Goal: Transaction & Acquisition: Purchase product/service

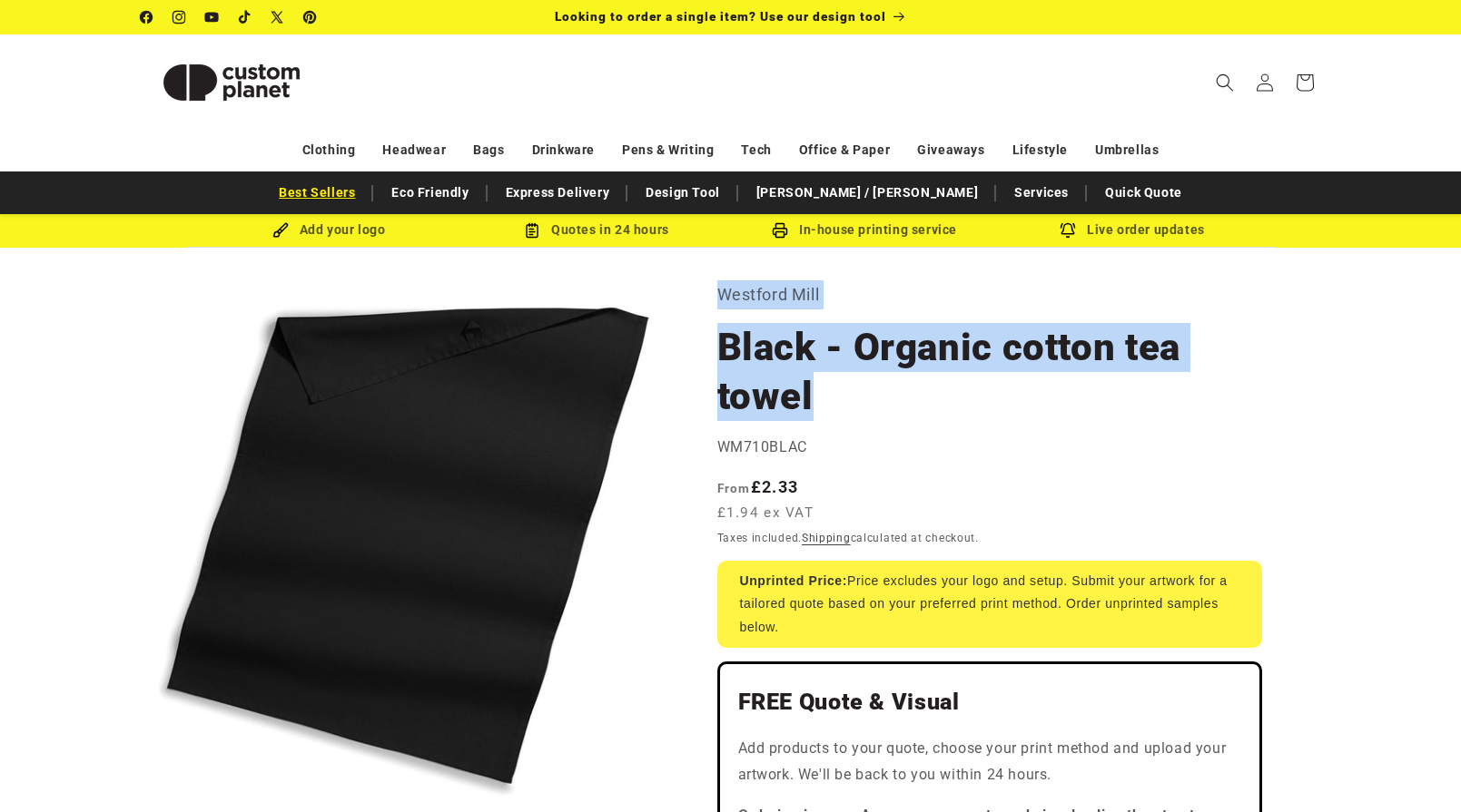
click at [364, 193] on link "Best Sellers" at bounding box center [317, 193] width 95 height 32
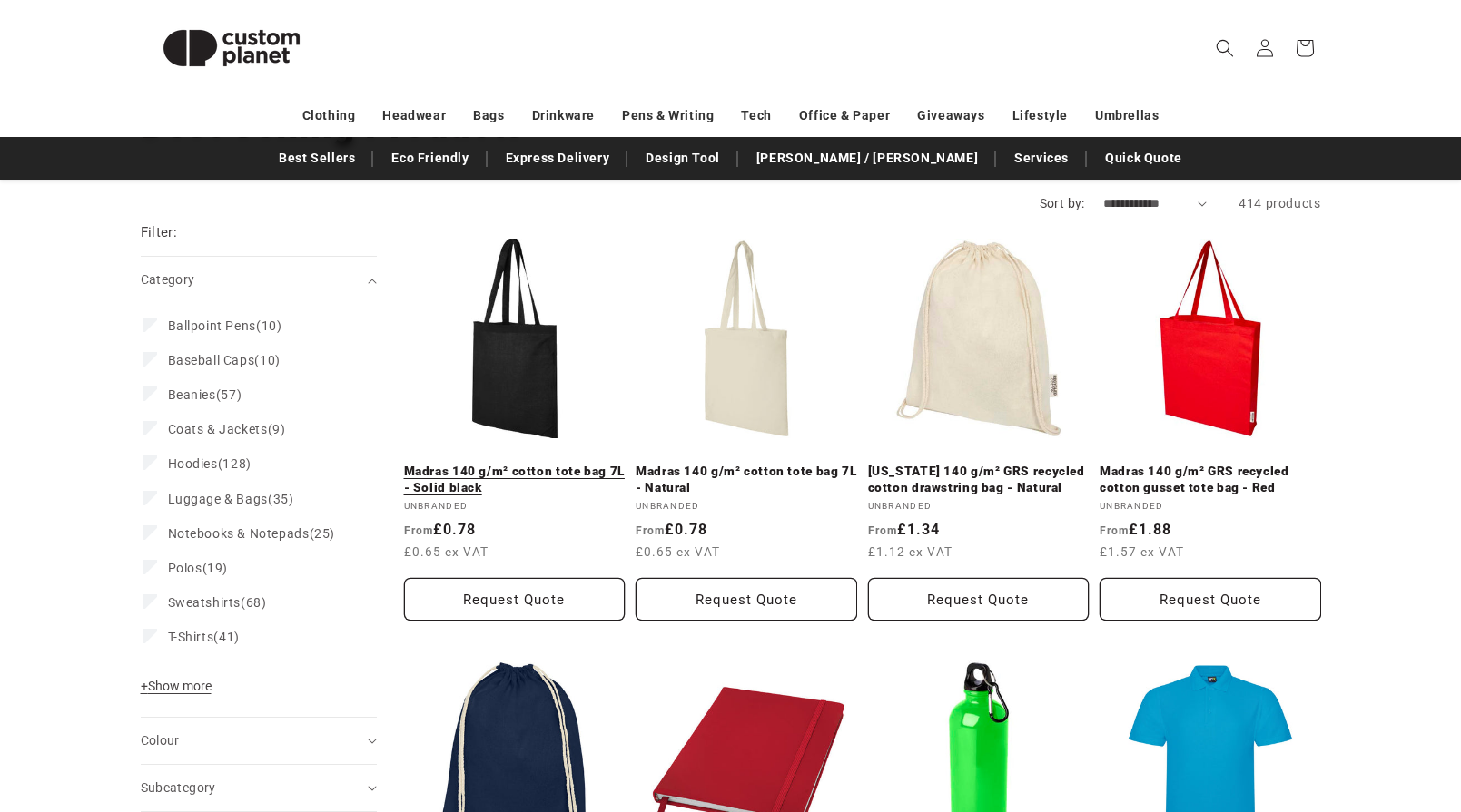
click at [519, 464] on link "Madras 140 g/m² cotton tote bag 7L - Solid black" at bounding box center [514, 480] width 221 height 32
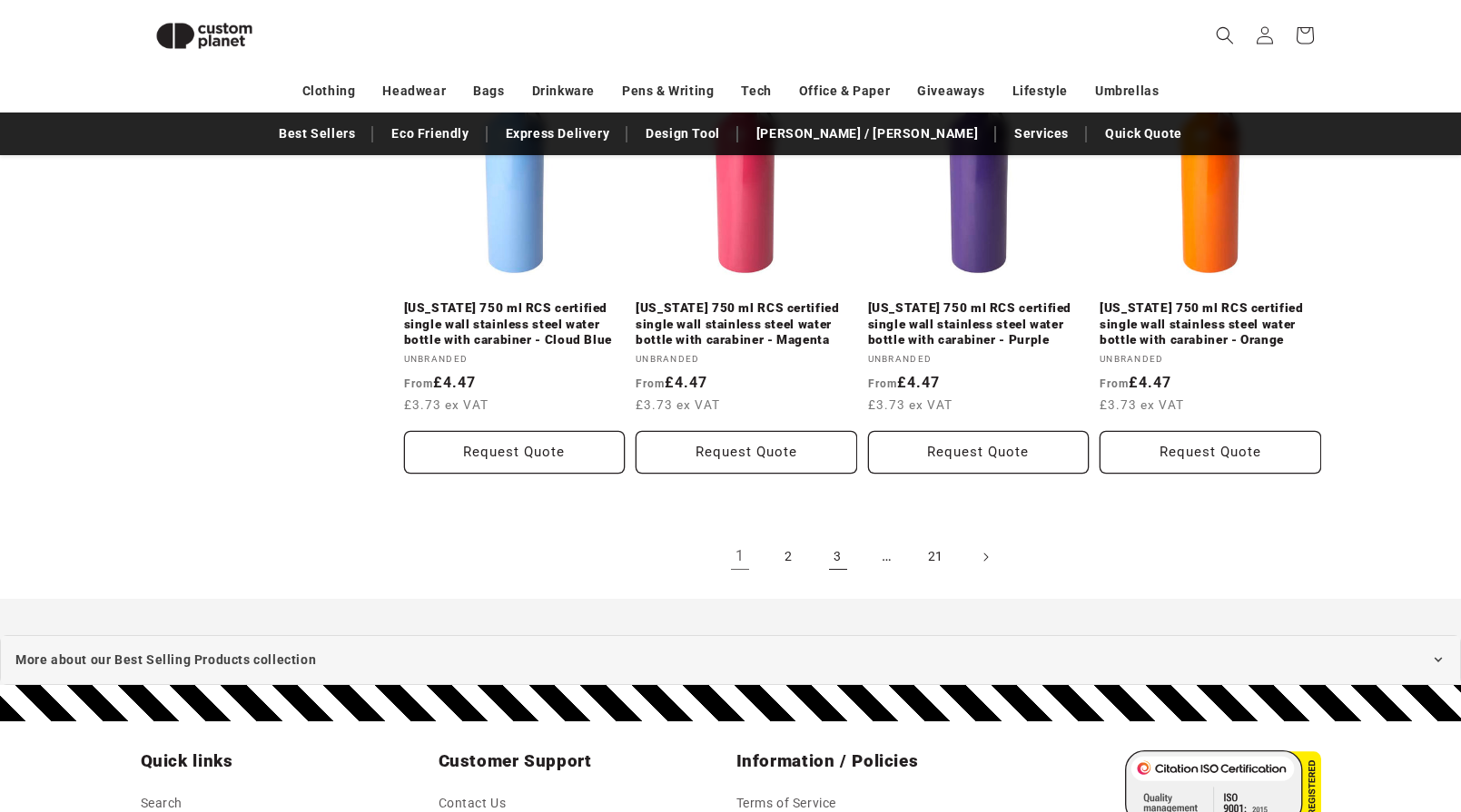
scroll to position [2041, 0]
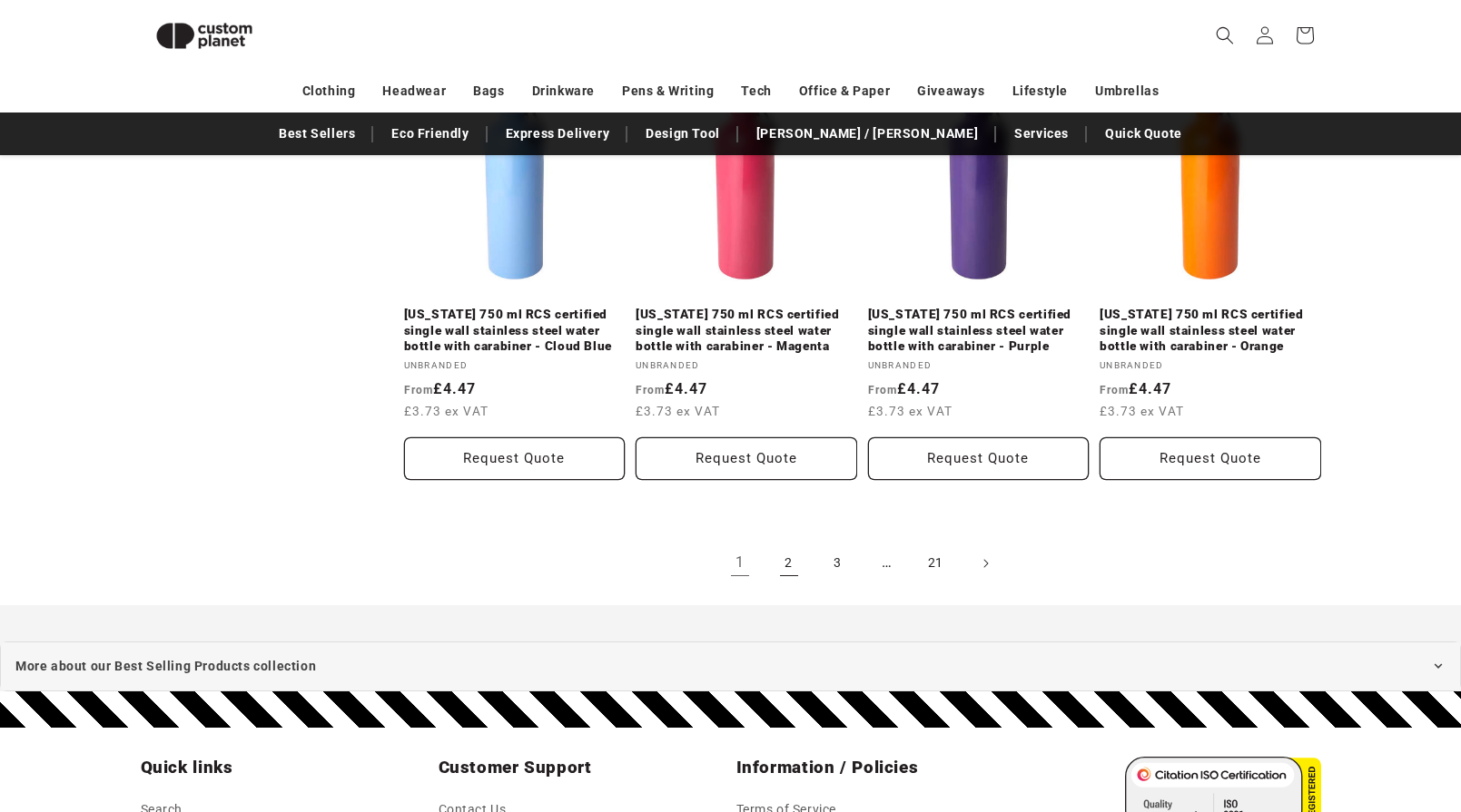
click at [790, 544] on link "2" at bounding box center [789, 564] width 40 height 40
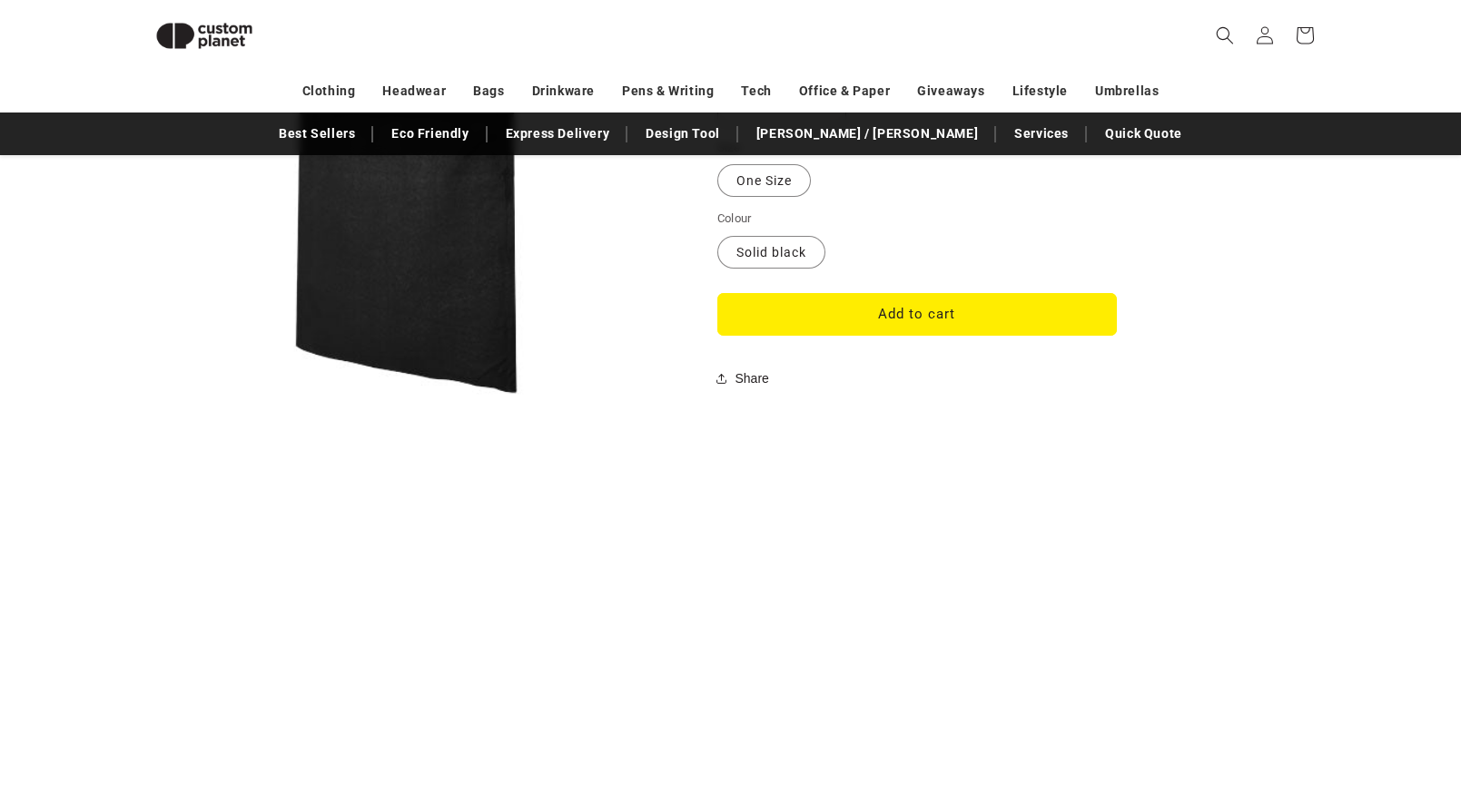
scroll to position [1641, 0]
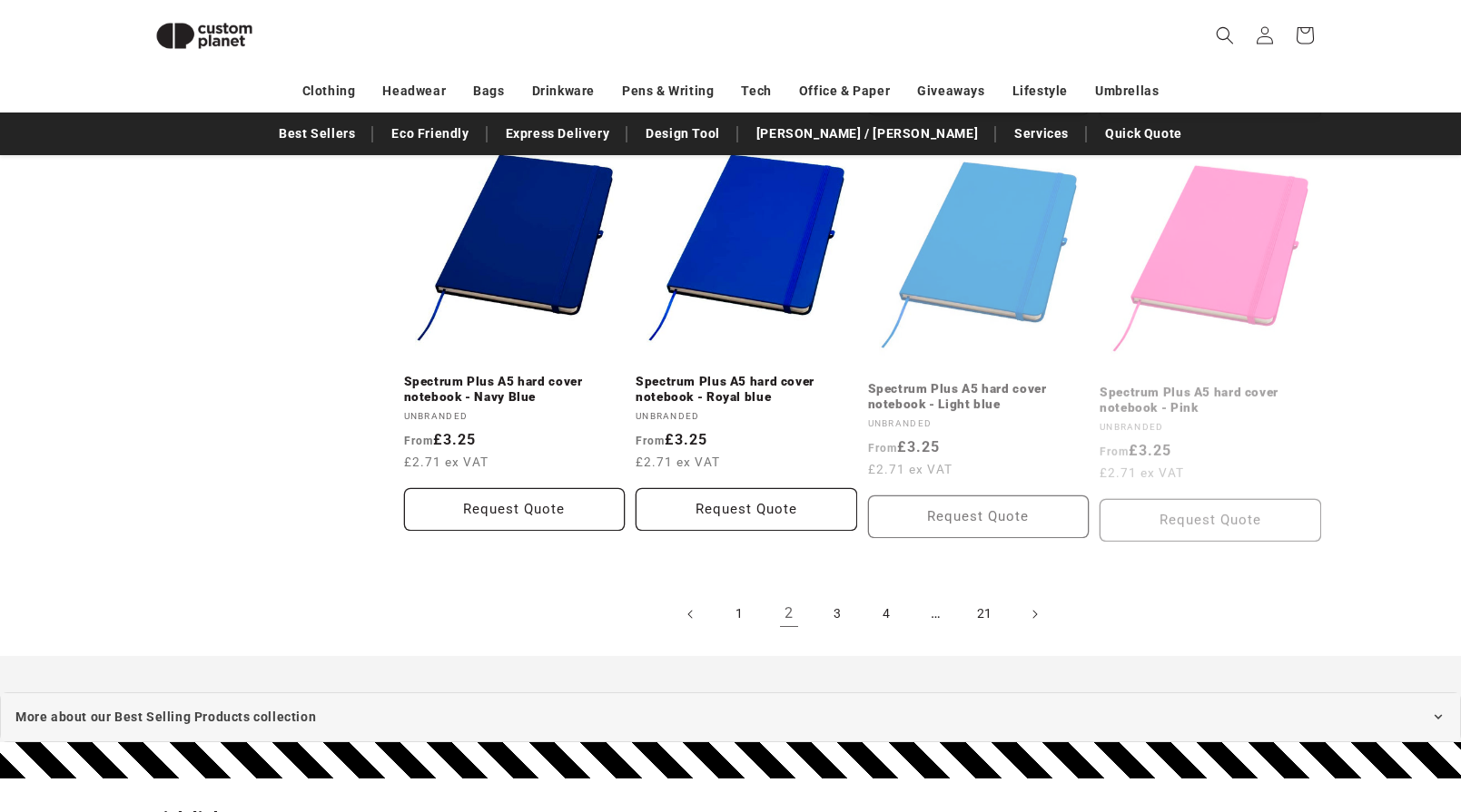
scroll to position [2109, 0]
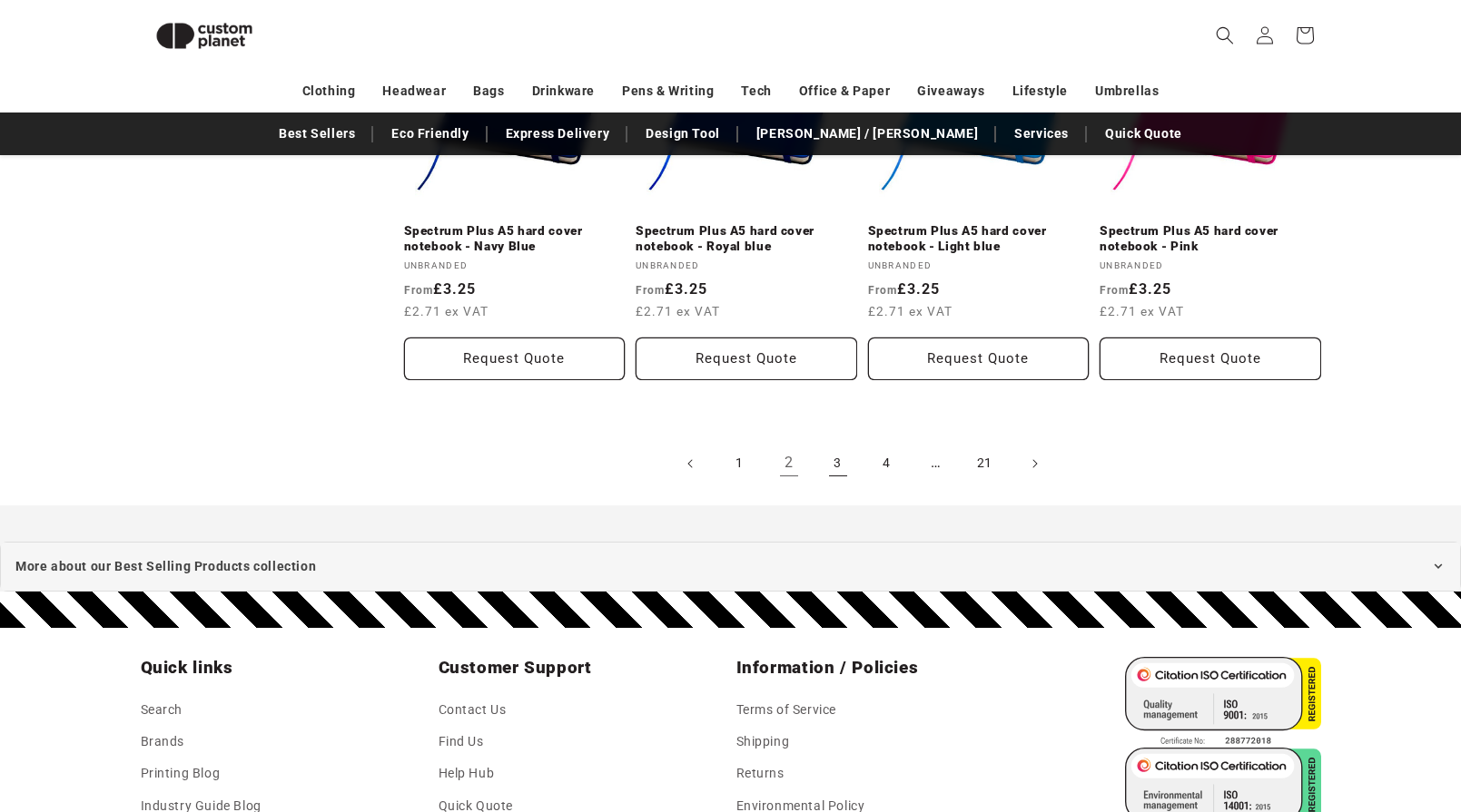
click at [835, 444] on link "3" at bounding box center [837, 464] width 40 height 40
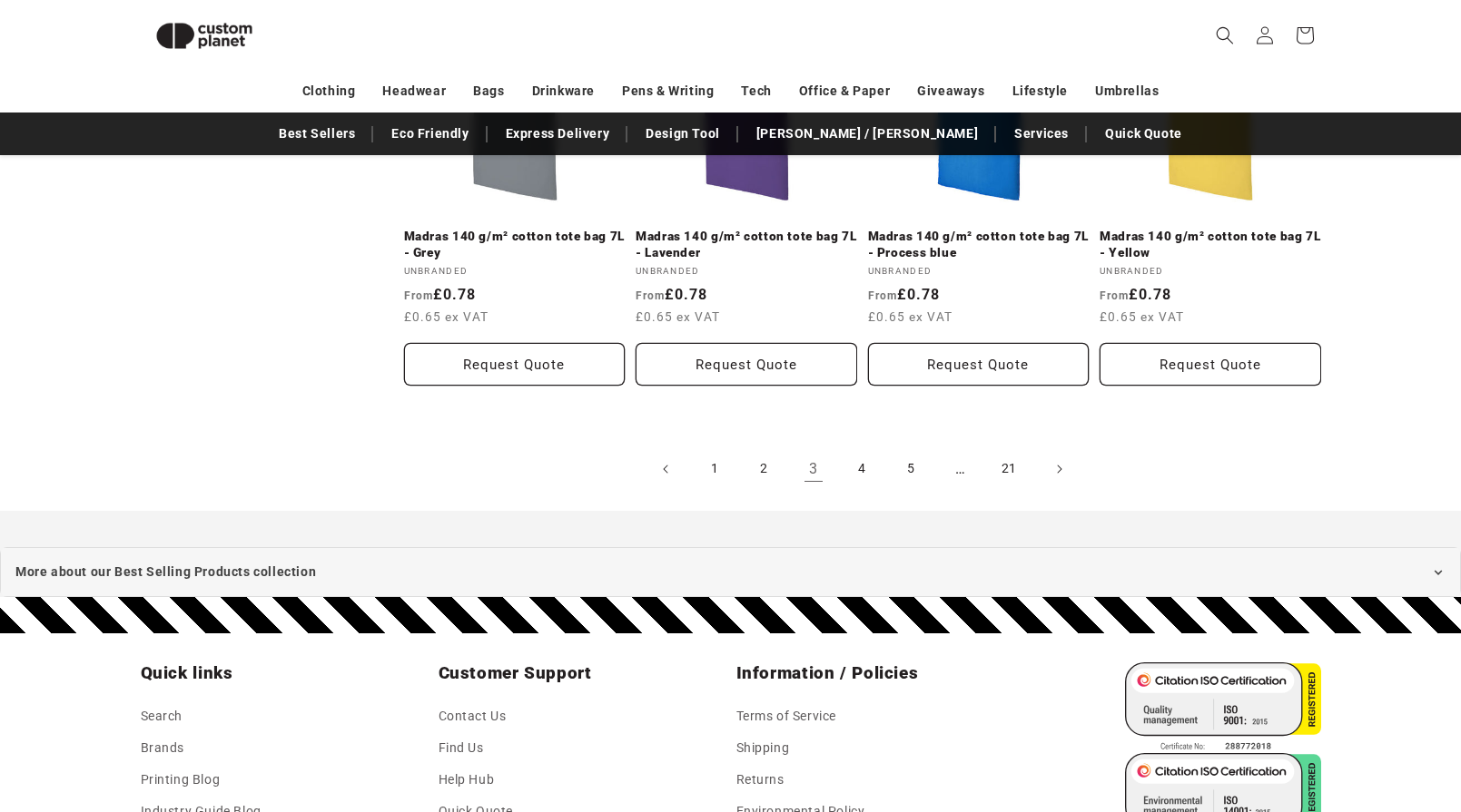
scroll to position [2101, 0]
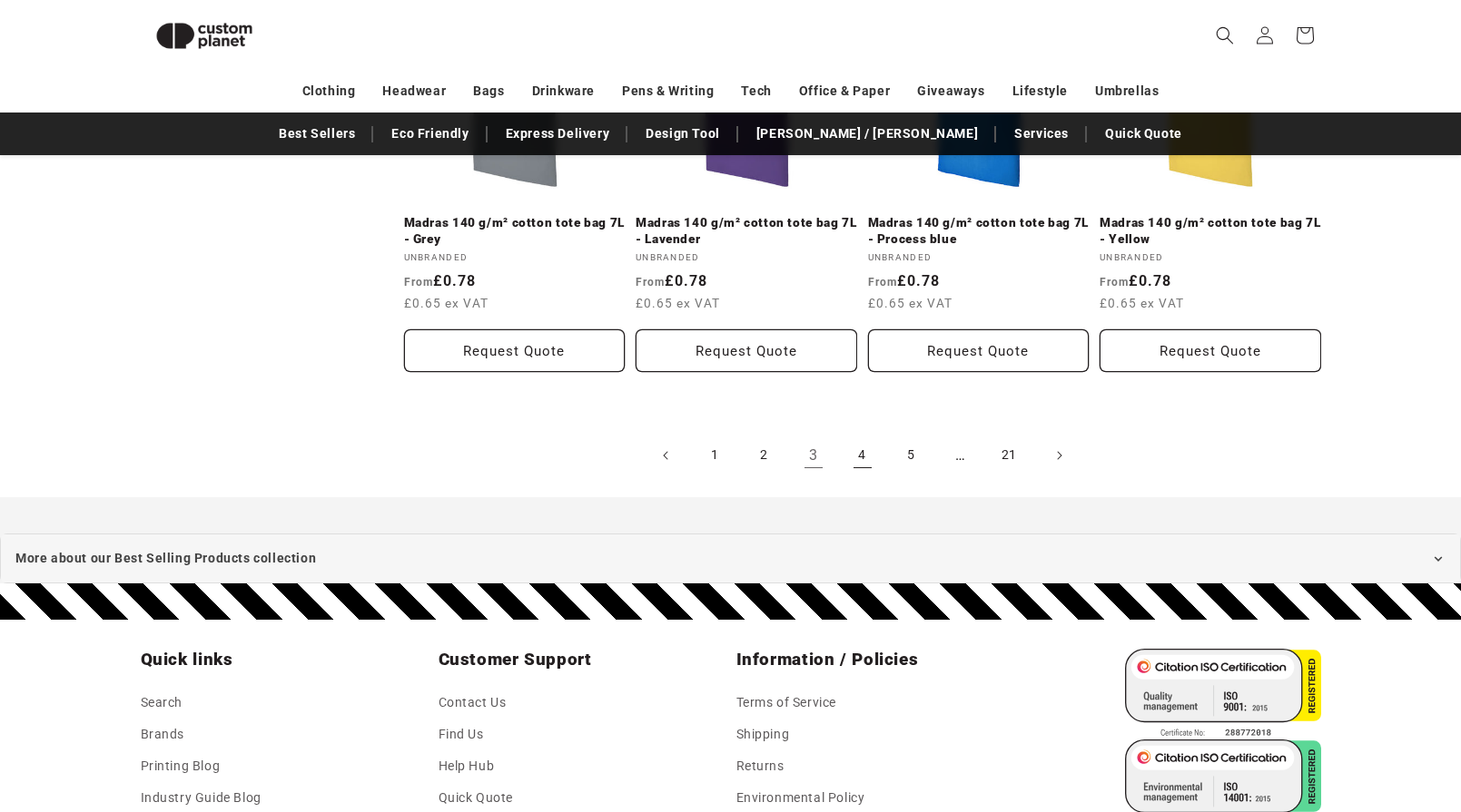
click at [859, 436] on link "4" at bounding box center [862, 455] width 40 height 40
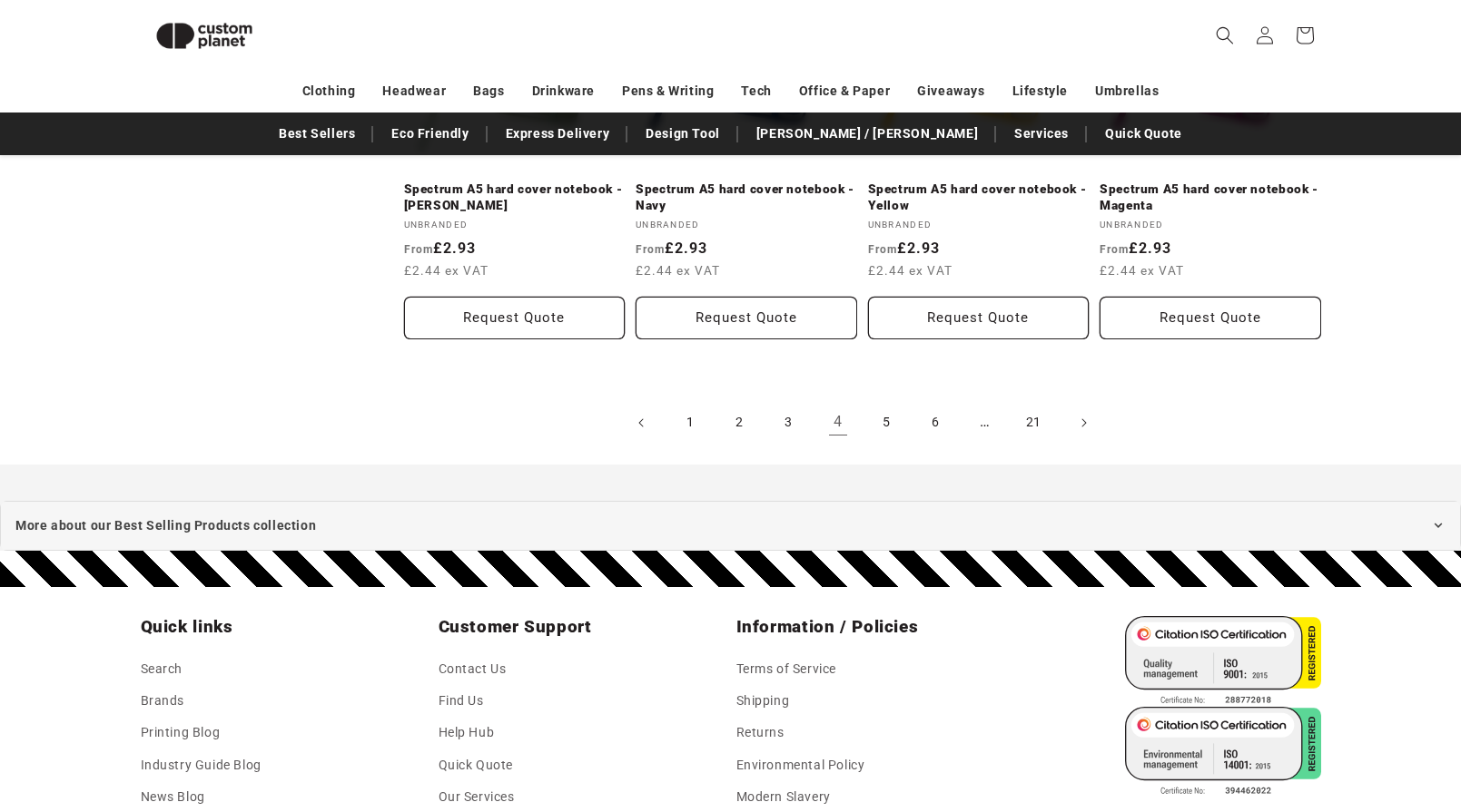
scroll to position [2150, 0]
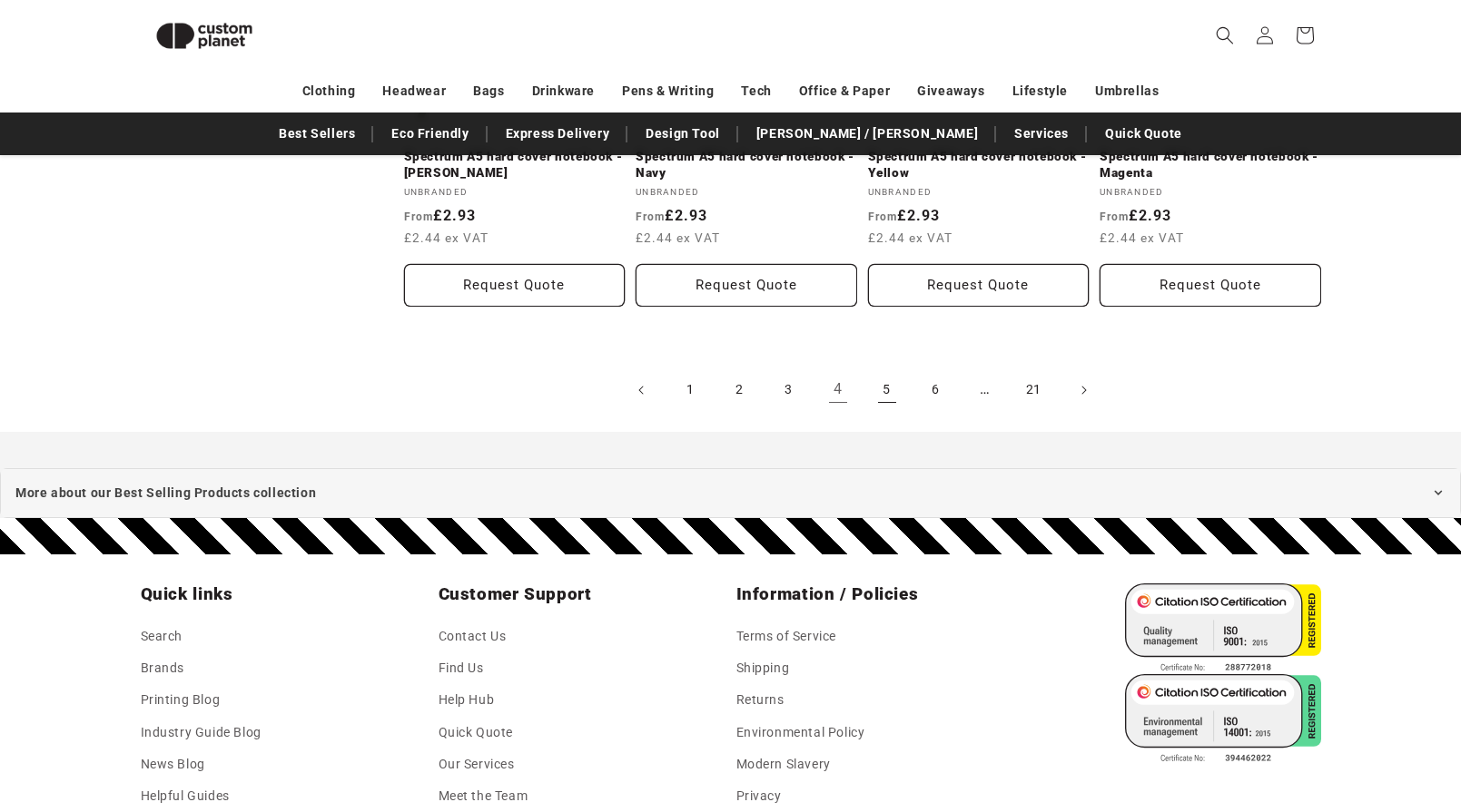
click at [888, 389] on link "5" at bounding box center [887, 390] width 40 height 40
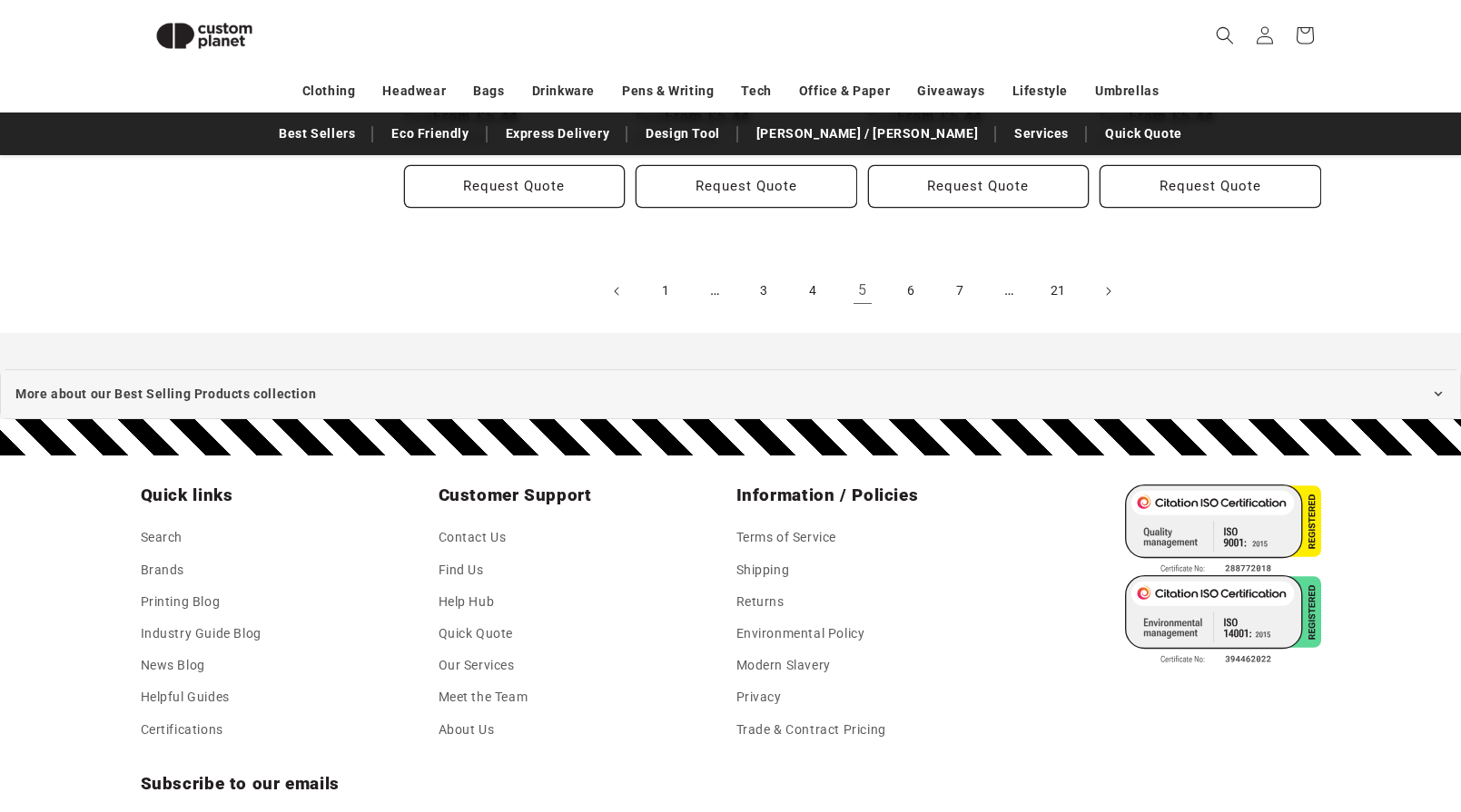
scroll to position [2191, 0]
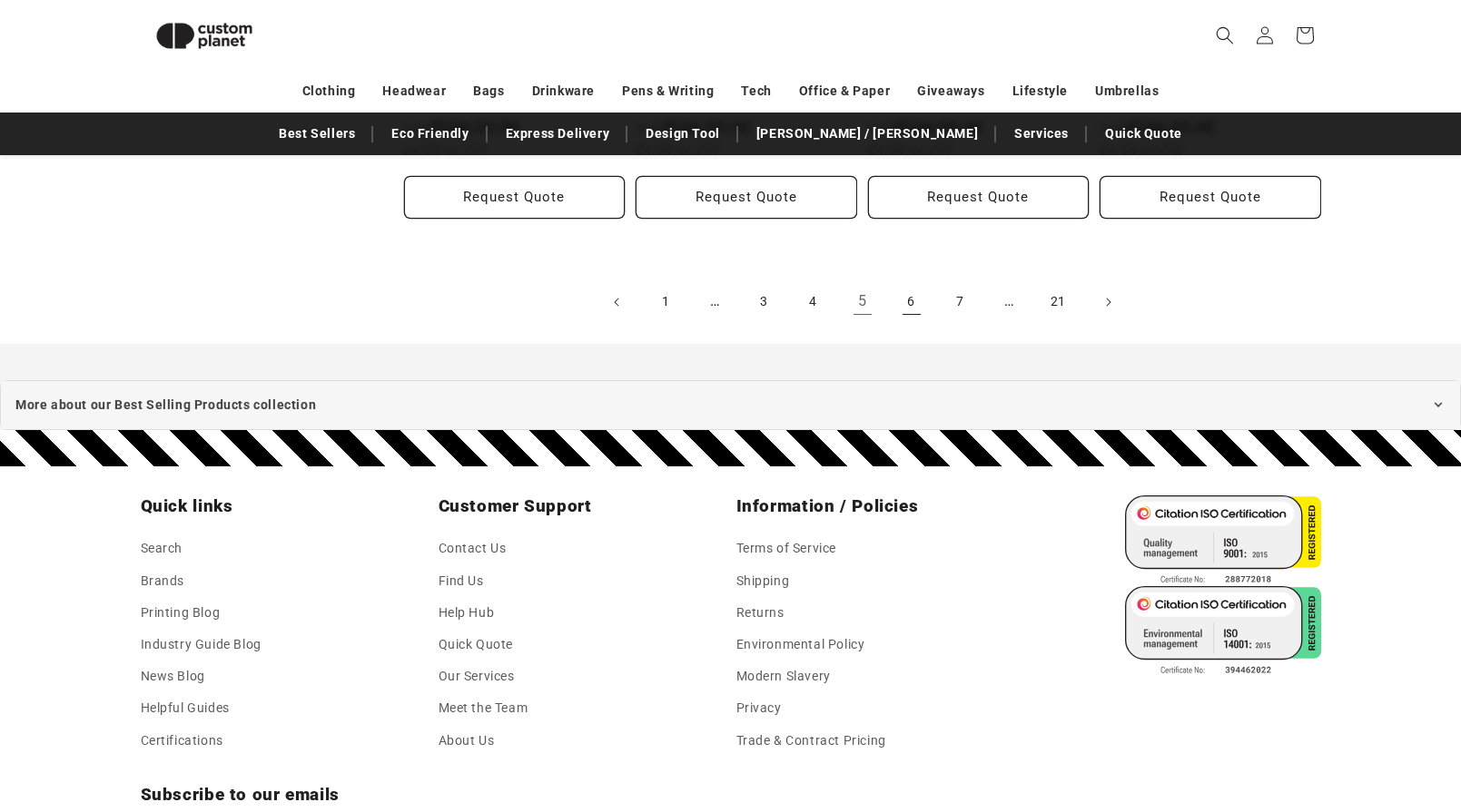
click at [907, 300] on link "6" at bounding box center [911, 302] width 40 height 40
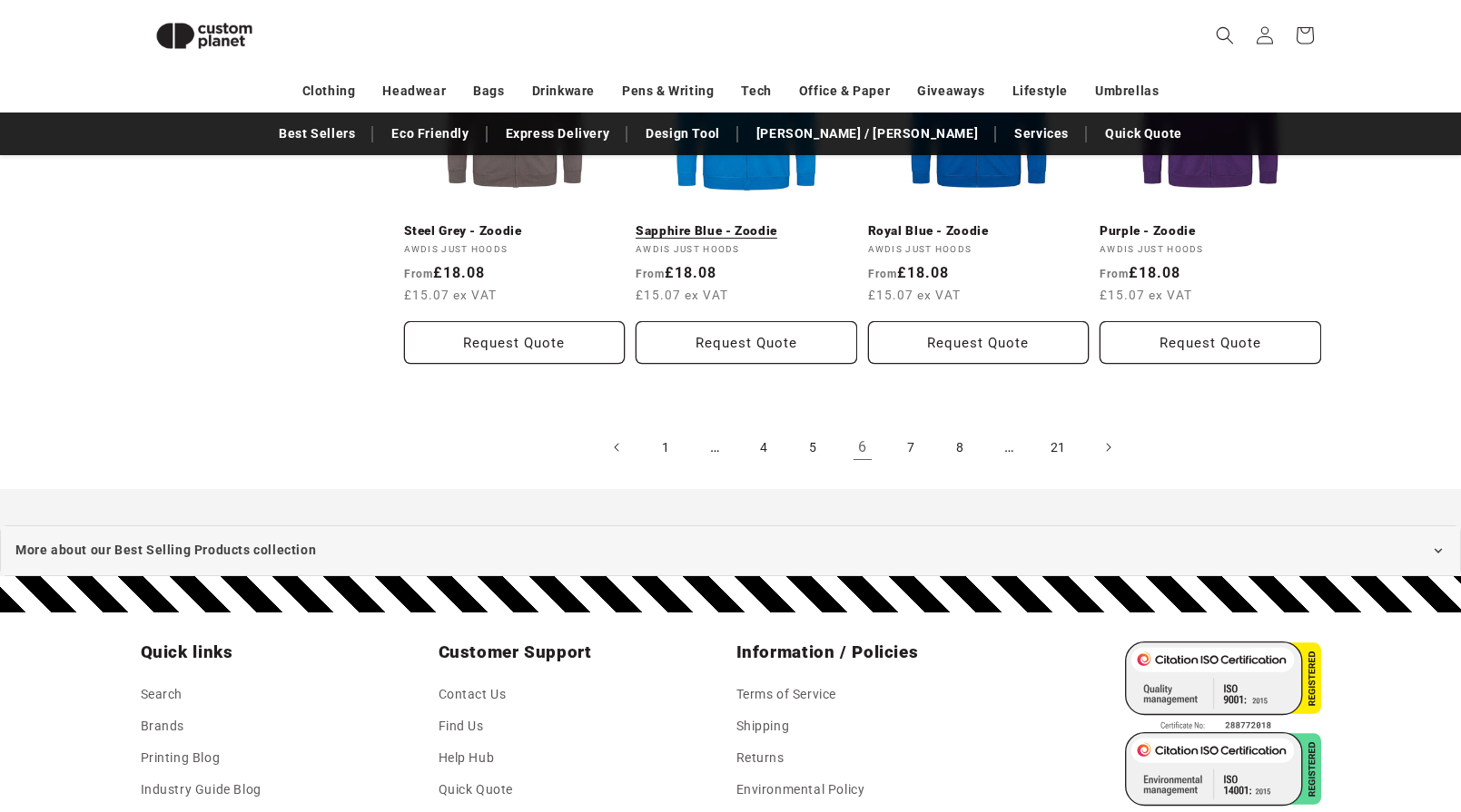
scroll to position [2050, 0]
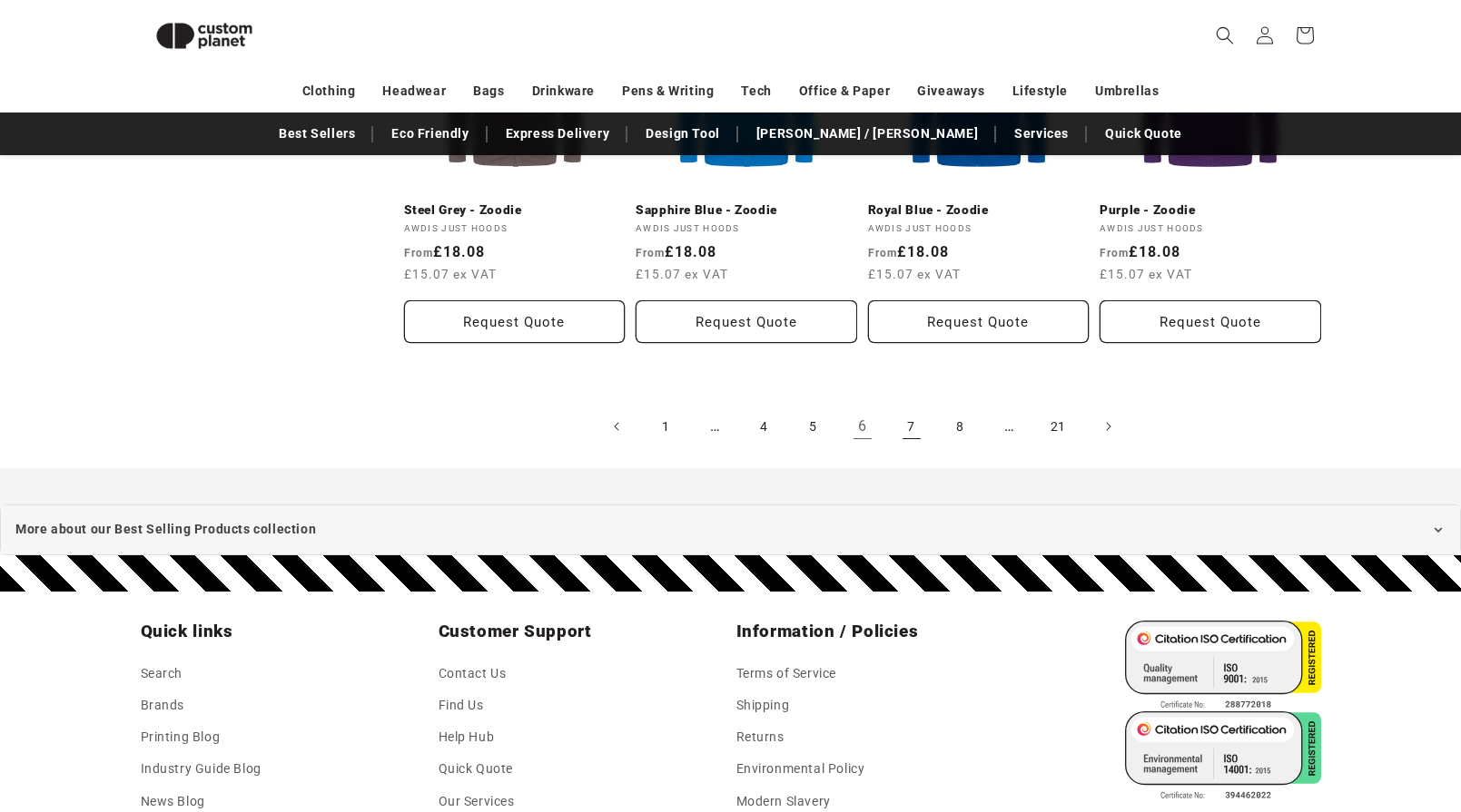
click at [904, 412] on link "7" at bounding box center [911, 426] width 40 height 40
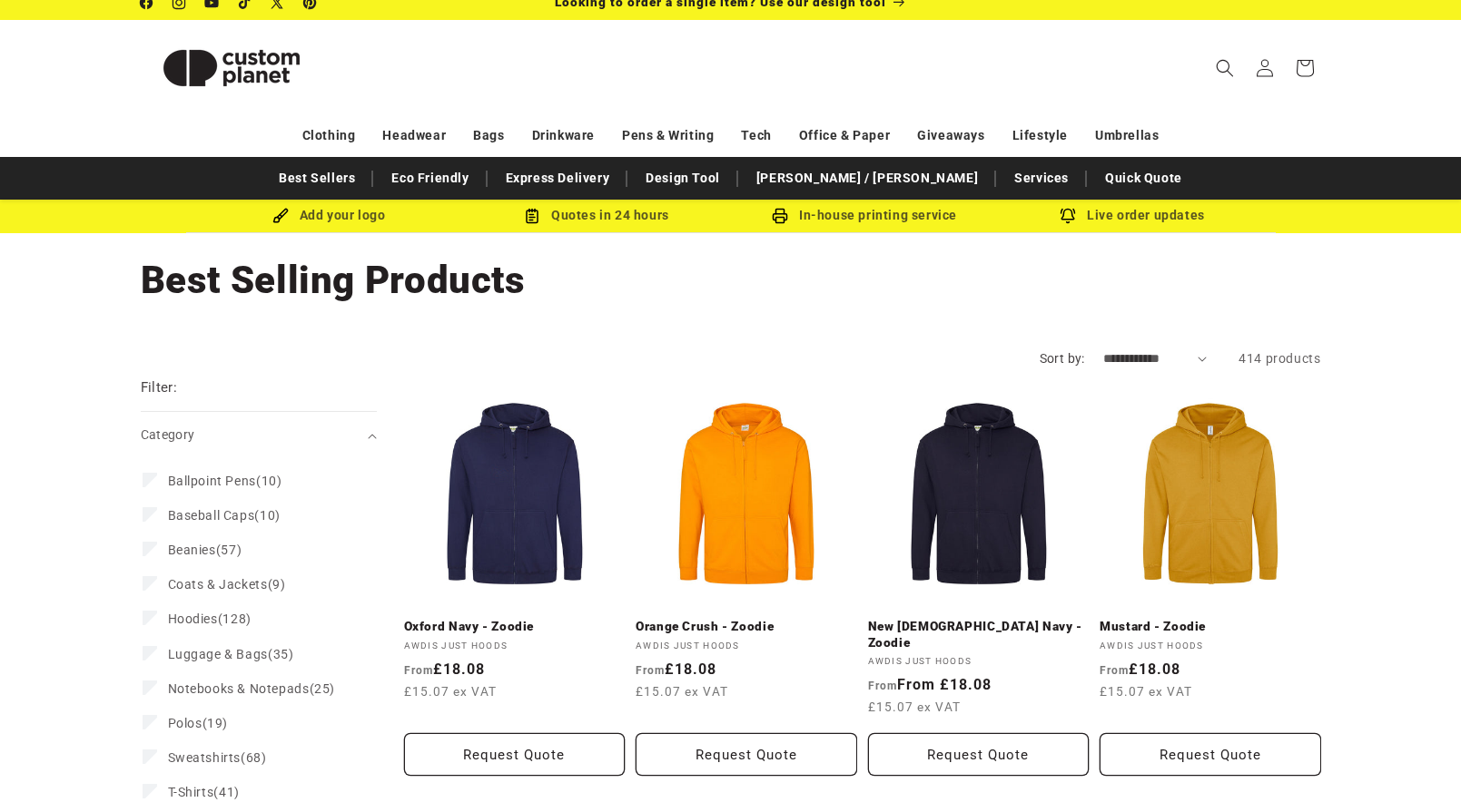
scroll to position [17, 0]
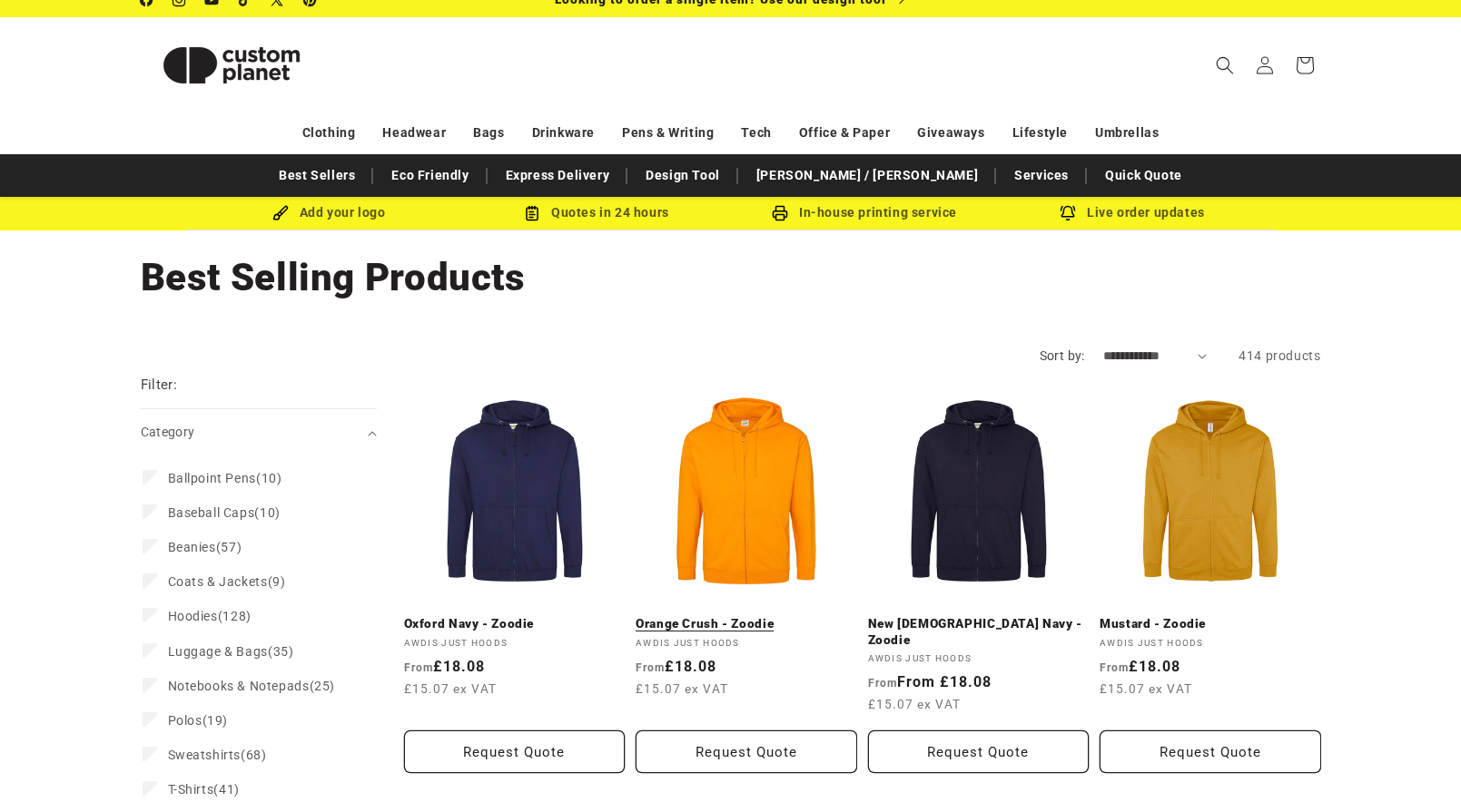
click at [746, 616] on link "Orange Crush - Zoodie" at bounding box center [745, 624] width 221 height 16
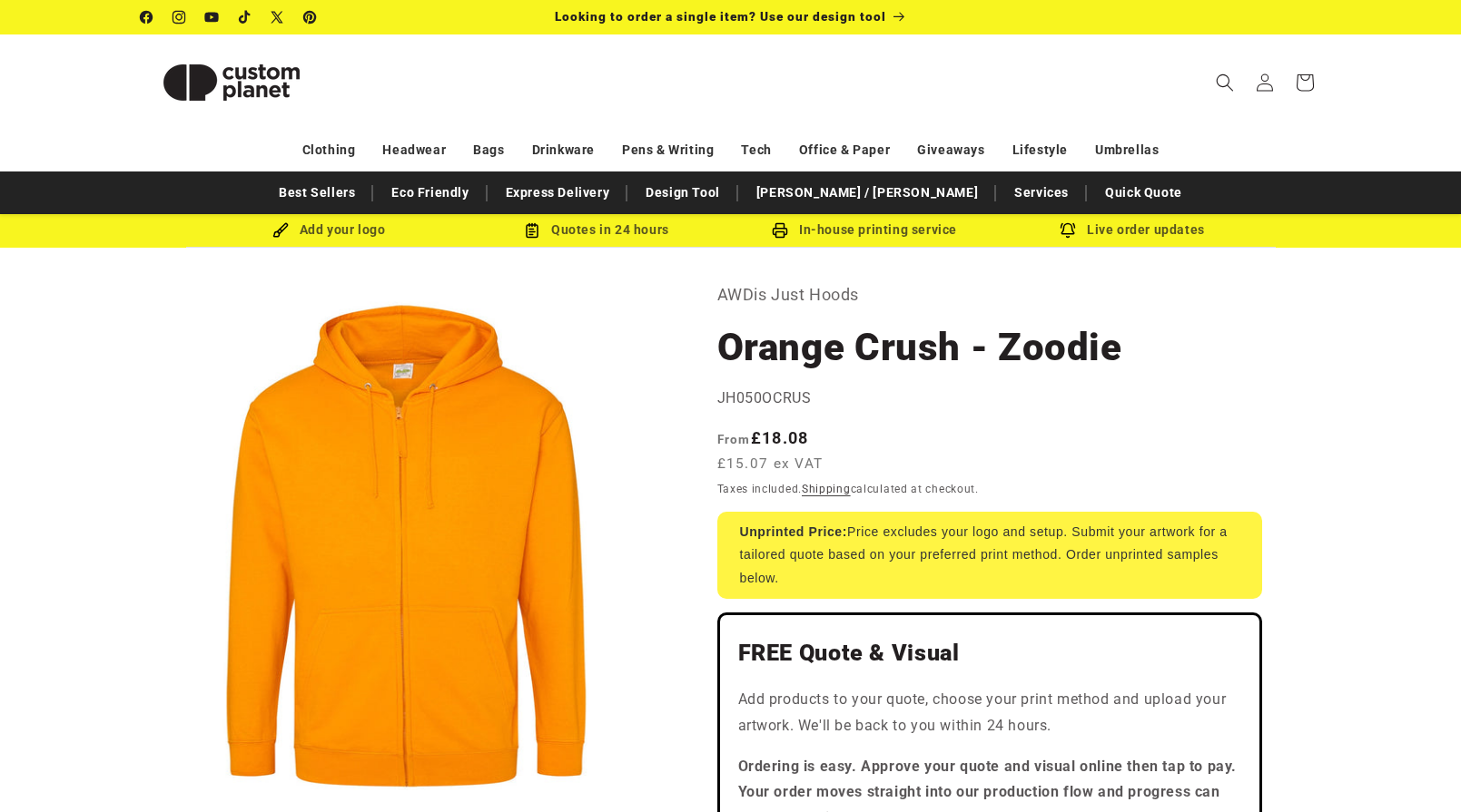
click at [273, 78] on img at bounding box center [231, 82] width 182 height 81
